Goal: Information Seeking & Learning: Learn about a topic

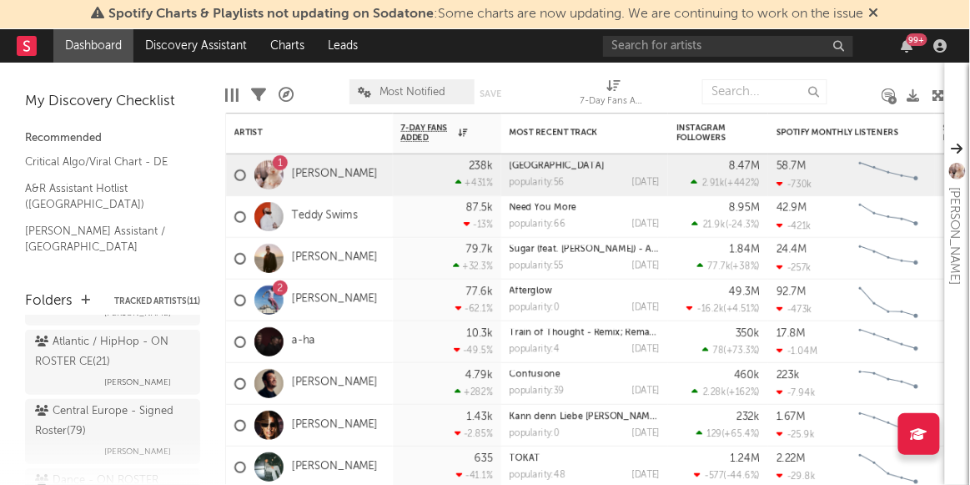
scroll to position [227, 0]
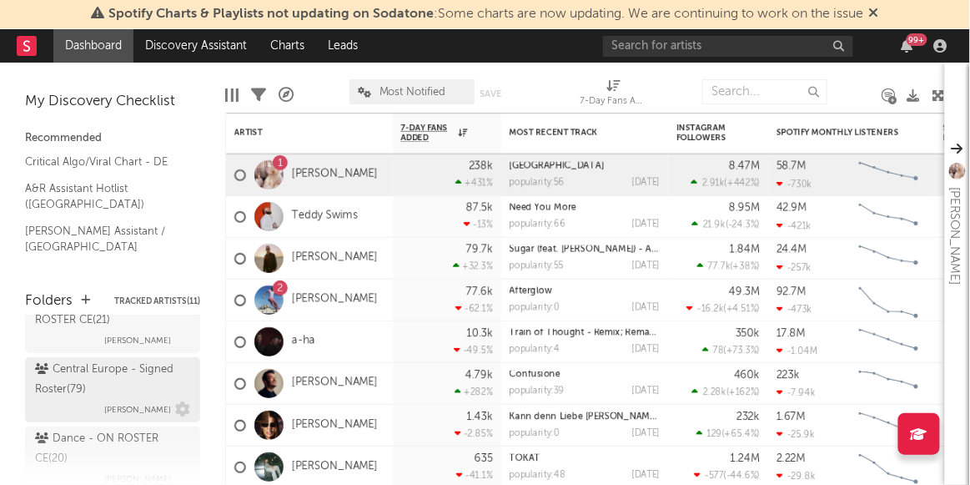
click at [109, 384] on div "Central Europe - Signed Roster ( 79 )" at bounding box center [110, 380] width 151 height 40
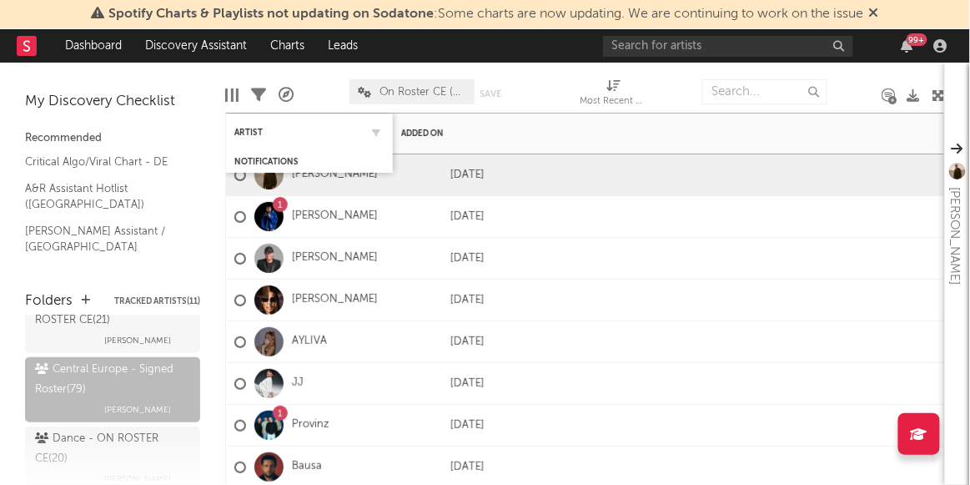
click at [239, 141] on div "Artist" at bounding box center [309, 132] width 150 height 33
click at [249, 133] on div "Artist" at bounding box center [296, 133] width 125 height 10
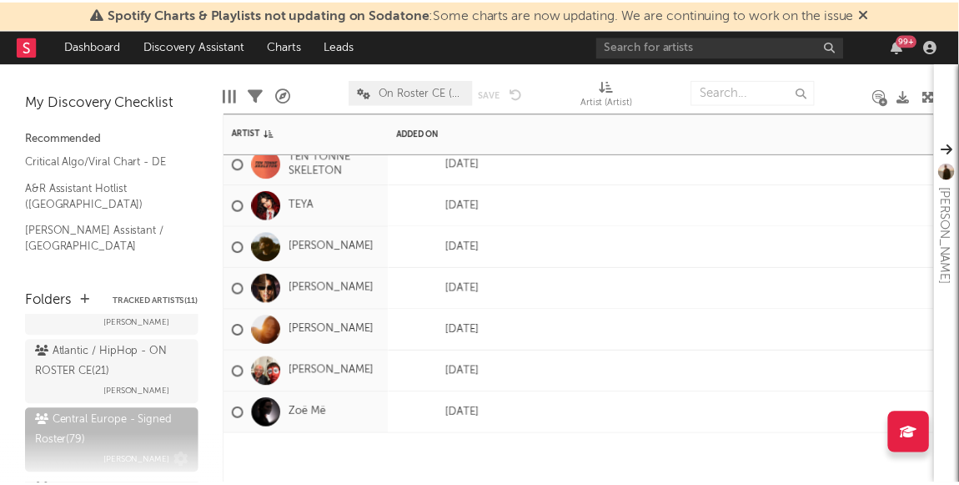
scroll to position [151, 0]
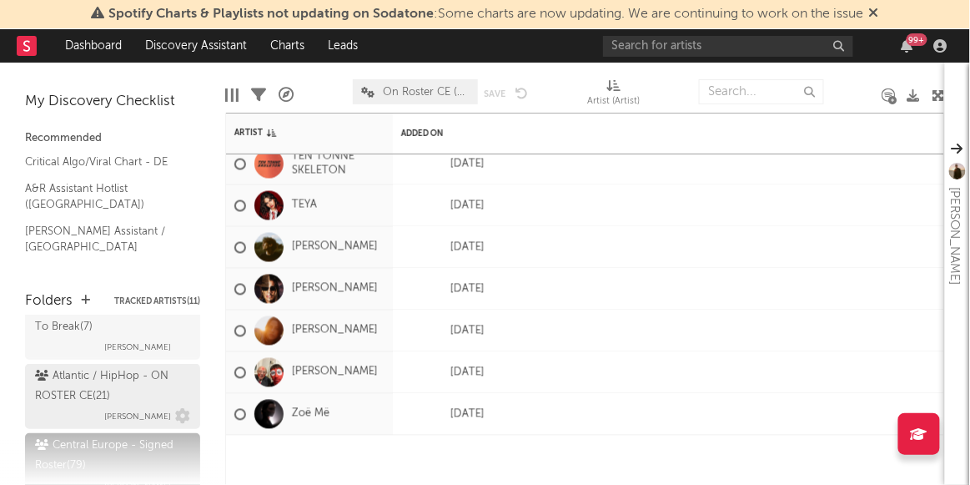
click at [111, 380] on div "Atlantic / HipHop - ON ROSTER CE ( 21 )" at bounding box center [110, 386] width 151 height 40
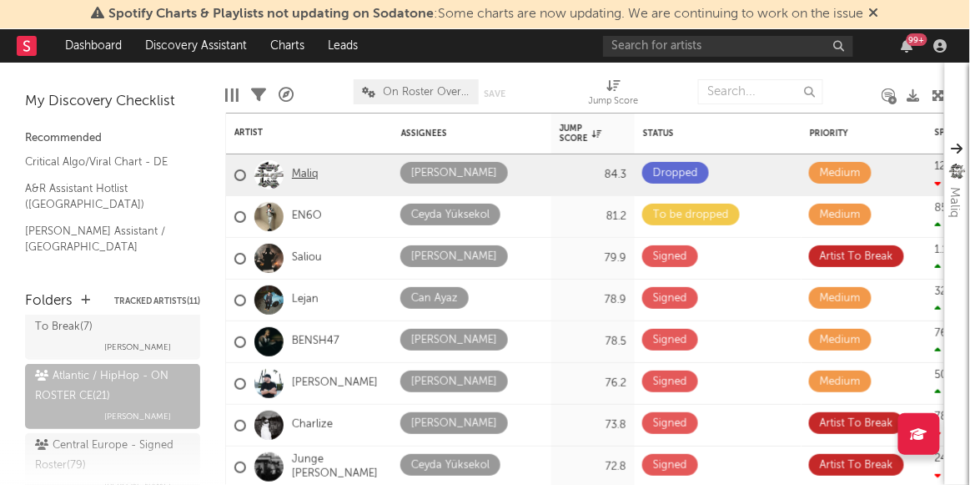
click at [303, 178] on link "Maliq" at bounding box center [305, 175] width 27 height 14
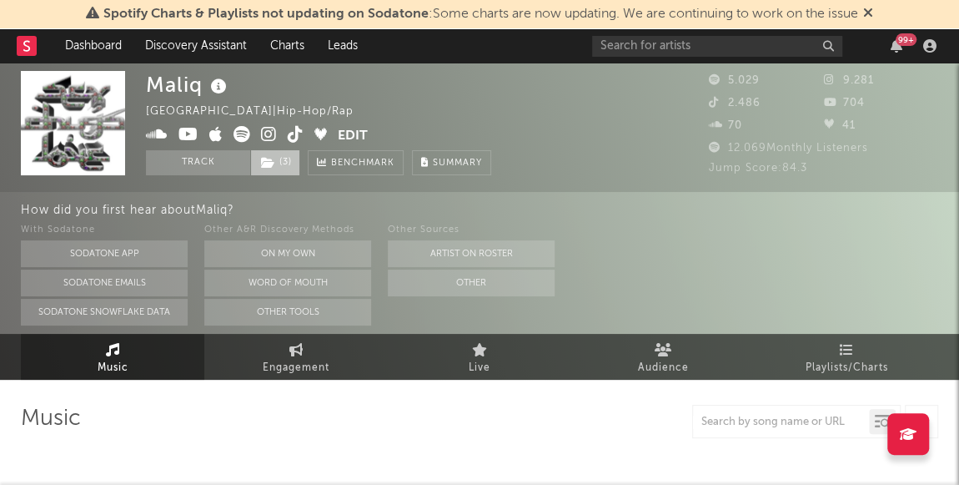
select select "6m"
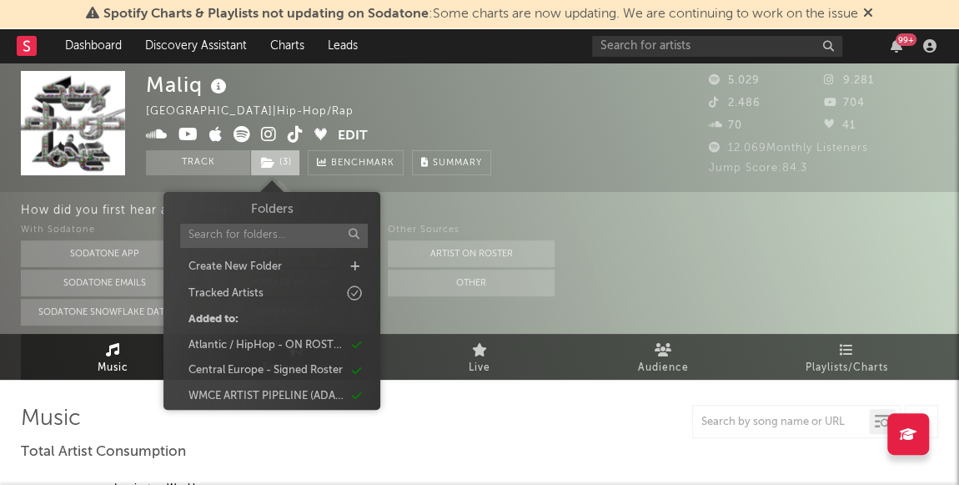
click at [291, 165] on span "( 3 )" at bounding box center [275, 162] width 50 height 25
click at [316, 360] on div "Central Europe - Signed Roster" at bounding box center [272, 371] width 192 height 22
click at [303, 344] on div "Atlantic / HipHop - ON ROSTER CE" at bounding box center [267, 345] width 156 height 17
click at [441, 115] on div "Maliq [GEOGRAPHIC_DATA] | Hip-Hop/Rap Edit Track ( 1 ) Benchmark Summary" at bounding box center [318, 123] width 344 height 104
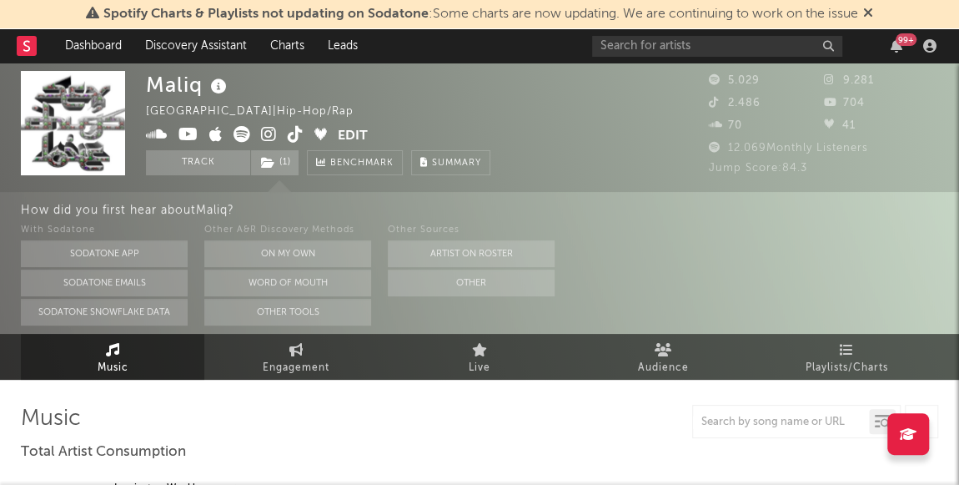
click at [475, 103] on div "Maliq [GEOGRAPHIC_DATA] | Hip-Hop/Rap Edit Track ( 1 ) Benchmark Summary" at bounding box center [318, 123] width 344 height 104
